Goal: Check status: Check status

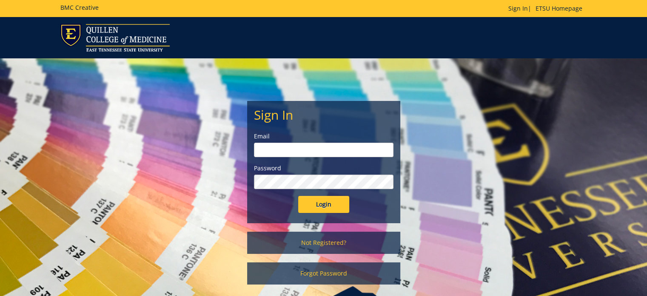
type input "[PERSON_NAME][EMAIL_ADDRESS][DOMAIN_NAME]"
click at [318, 205] on input "Login" at bounding box center [323, 204] width 51 height 17
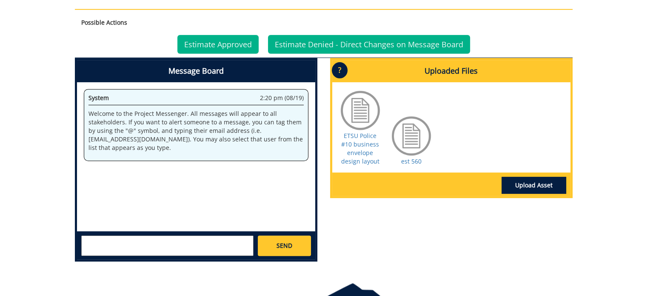
scroll to position [340, 0]
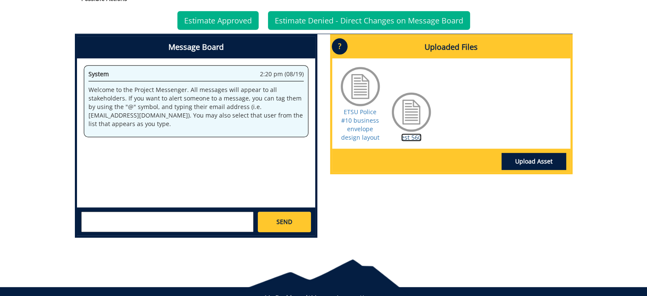
click at [414, 134] on link "est 560" at bounding box center [411, 137] width 20 height 8
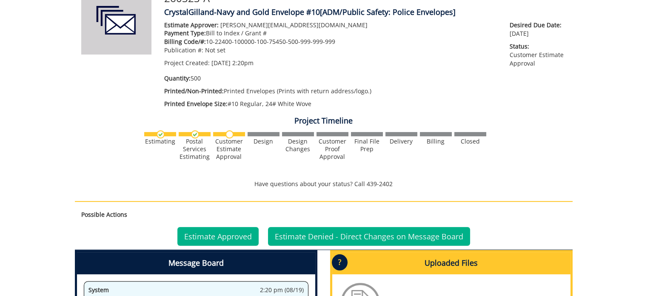
scroll to position [255, 0]
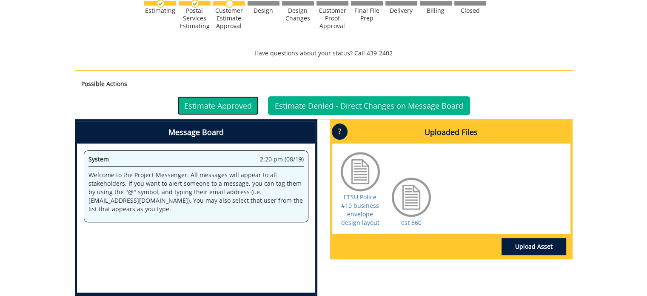
click at [221, 102] on link "Estimate Approved" at bounding box center [217, 105] width 81 height 19
